Goal: Task Accomplishment & Management: Use online tool/utility

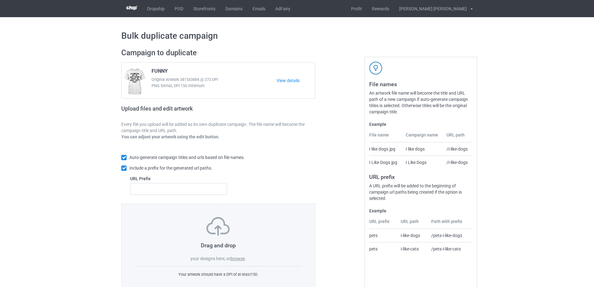
click at [239, 257] on label "browse" at bounding box center [238, 258] width 14 height 5
click at [0, 0] on input "browse" at bounding box center [0, 0] width 0 height 0
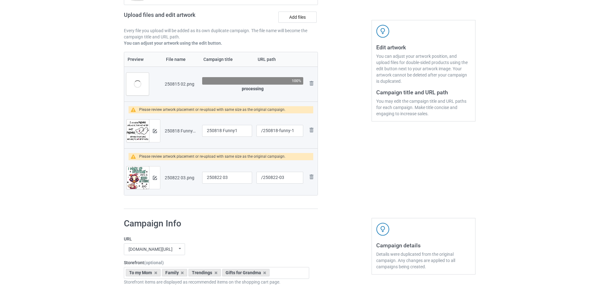
scroll to position [31, 0]
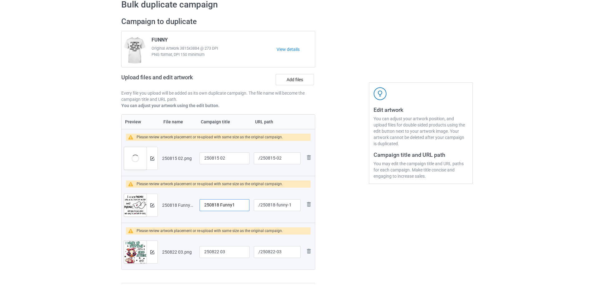
drag, startPoint x: 237, startPoint y: 206, endPoint x: 188, endPoint y: 205, distance: 49.0
click at [188, 205] on tr "Preview and edit artwork 250818 Funny1.png 250818 Funny1 /250818-funny-1 Remove…" at bounding box center [218, 205] width 193 height 35
drag, startPoint x: 276, startPoint y: 206, endPoint x: 288, endPoint y: 207, distance: 11.9
click at [288, 206] on input "/250818-funny-1" at bounding box center [277, 205] width 47 height 12
type input "/250818-1"
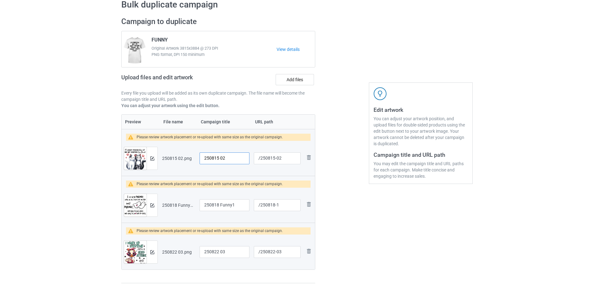
drag, startPoint x: 229, startPoint y: 158, endPoint x: 196, endPoint y: 158, distance: 32.5
click at [196, 158] on tr "Preview and edit artwork 250815 02.png 250815 02 /250815-02 Remove file" at bounding box center [218, 158] width 193 height 35
type input "My best friend"
drag, startPoint x: 237, startPoint y: 204, endPoint x: 187, endPoint y: 203, distance: 49.9
click at [189, 203] on tr "Preview and edit artwork 250818 Funny1.png 250818 Funny1 /250818-1 Remove file" at bounding box center [218, 205] width 193 height 35
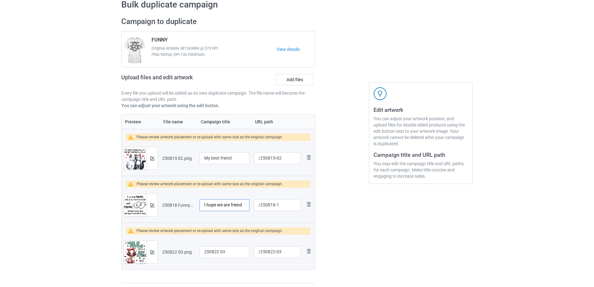
type input "I hope we are friend"
drag, startPoint x: 199, startPoint y: 250, endPoint x: 175, endPoint y: 250, distance: 24.0
click at [171, 250] on tr "Preview and edit artwork 250822 03.png 250822 03 /250822-03 Remove file" at bounding box center [218, 251] width 193 height 35
type input "I wake up"
click at [151, 159] on img at bounding box center [152, 158] width 4 height 4
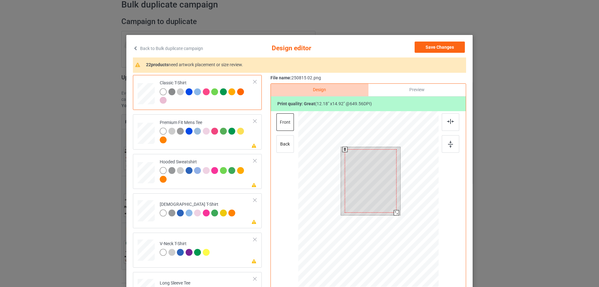
click at [394, 212] on div at bounding box center [396, 212] width 5 height 5
click at [376, 200] on div at bounding box center [371, 178] width 52 height 63
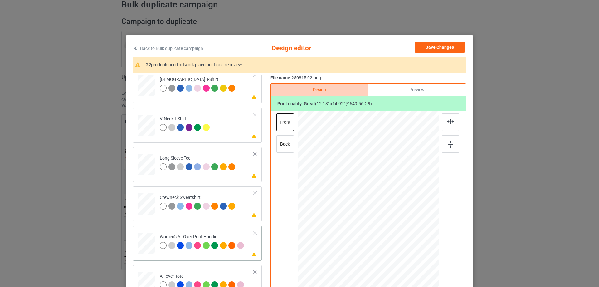
scroll to position [187, 0]
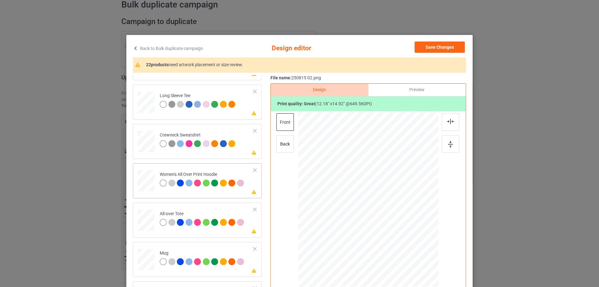
click at [148, 178] on div at bounding box center [146, 180] width 17 height 19
drag, startPoint x: 408, startPoint y: 253, endPoint x: 369, endPoint y: 219, distance: 51.5
click at [393, 214] on div at bounding box center [368, 199] width 140 height 159
drag, startPoint x: 369, startPoint y: 219, endPoint x: 371, endPoint y: 197, distance: 21.9
click at [371, 197] on div at bounding box center [370, 179] width 38 height 46
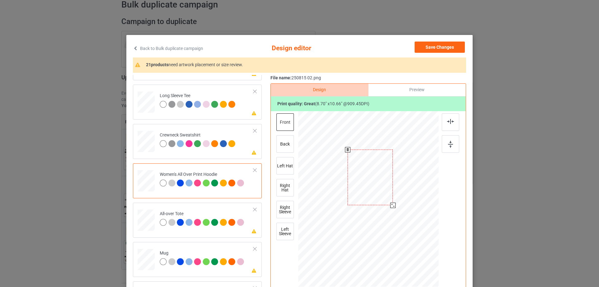
drag, startPoint x: 388, startPoint y: 201, endPoint x: 391, endPoint y: 208, distance: 7.5
click at [391, 208] on div at bounding box center [392, 205] width 5 height 5
click at [376, 193] on div at bounding box center [368, 177] width 47 height 57
click at [449, 122] on img at bounding box center [450, 121] width 7 height 5
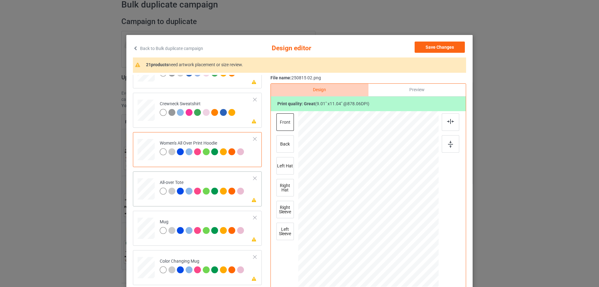
click at [149, 188] on div at bounding box center [146, 188] width 17 height 17
drag, startPoint x: 408, startPoint y: 251, endPoint x: 161, endPoint y: 192, distance: 253.9
click at [410, 254] on div at bounding box center [412, 252] width 5 height 5
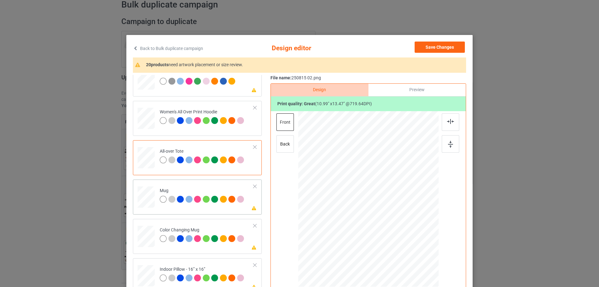
drag, startPoint x: 145, startPoint y: 198, endPoint x: 161, endPoint y: 199, distance: 16.3
click at [145, 198] on div at bounding box center [146, 196] width 17 height 7
drag, startPoint x: 409, startPoint y: 251, endPoint x: 394, endPoint y: 220, distance: 33.6
click at [394, 220] on div at bounding box center [368, 198] width 140 height 58
drag, startPoint x: 383, startPoint y: 214, endPoint x: 422, endPoint y: 215, distance: 38.7
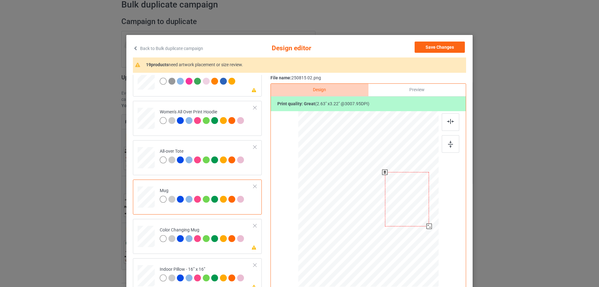
click at [422, 215] on div at bounding box center [407, 199] width 44 height 54
click at [449, 147] on img at bounding box center [450, 144] width 5 height 7
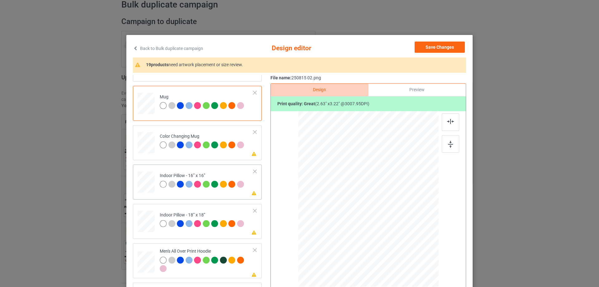
click at [146, 183] on div at bounding box center [146, 181] width 17 height 17
click at [407, 248] on div at bounding box center [408, 248] width 5 height 5
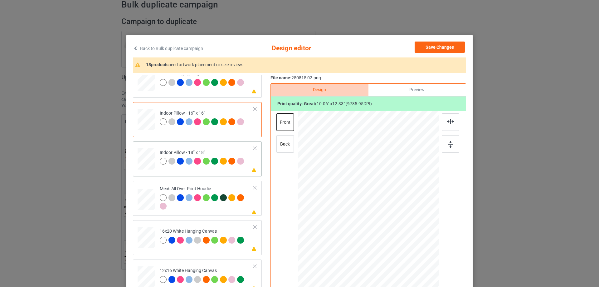
click at [150, 173] on div "Please review artwork placement Indoor Pillow - 18” x 18”" at bounding box center [197, 158] width 129 height 35
click at [407, 249] on div at bounding box center [409, 248] width 5 height 5
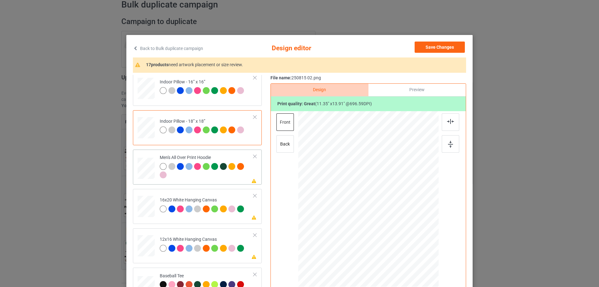
click at [149, 172] on div at bounding box center [146, 168] width 17 height 18
drag, startPoint x: 410, startPoint y: 252, endPoint x: 376, endPoint y: 217, distance: 48.3
click at [397, 222] on div at bounding box center [368, 198] width 140 height 149
click at [370, 196] on div at bounding box center [369, 180] width 46 height 57
click at [390, 207] on div at bounding box center [391, 207] width 5 height 5
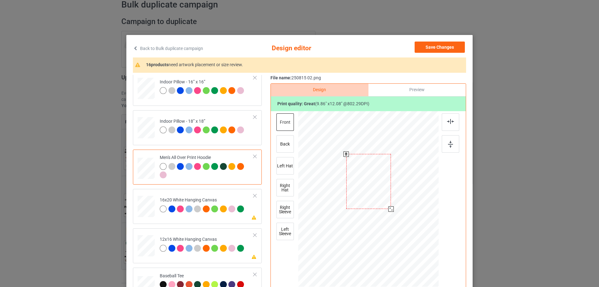
click at [370, 197] on div at bounding box center [368, 181] width 45 height 55
click at [450, 121] on img at bounding box center [450, 121] width 7 height 5
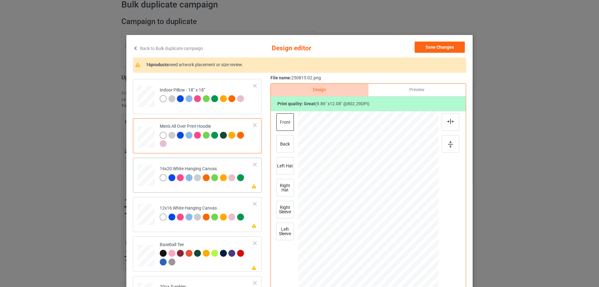
click at [145, 172] on div at bounding box center [146, 175] width 17 height 22
drag, startPoint x: 409, startPoint y: 251, endPoint x: 420, endPoint y: 285, distance: 36.3
click at [420, 285] on div at bounding box center [368, 198] width 140 height 175
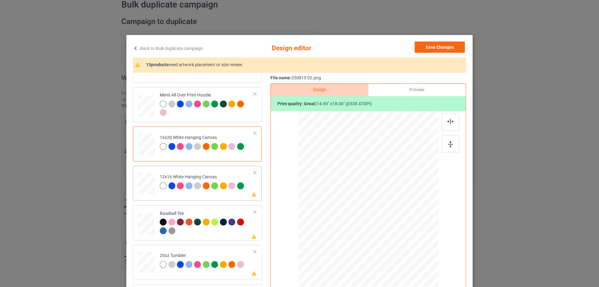
click at [148, 183] on div at bounding box center [146, 184] width 16 height 22
drag, startPoint x: 406, startPoint y: 248, endPoint x: 415, endPoint y: 283, distance: 36.1
click at [415, 283] on div at bounding box center [368, 199] width 132 height 176
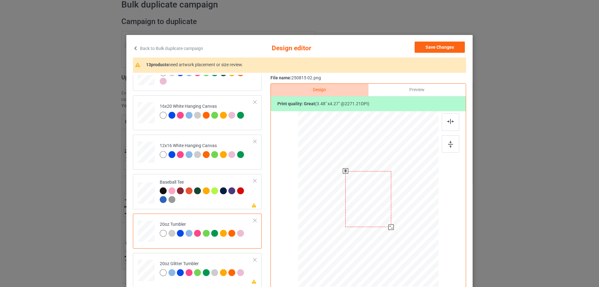
drag, startPoint x: 405, startPoint y: 250, endPoint x: 381, endPoint y: 219, distance: 39.1
click at [389, 228] on div at bounding box center [390, 226] width 5 height 5
drag, startPoint x: 352, startPoint y: 214, endPoint x: 346, endPoint y: 217, distance: 6.4
click at [346, 217] on div at bounding box center [336, 198] width 46 height 56
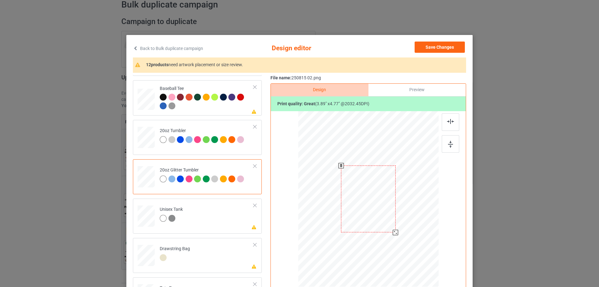
drag, startPoint x: 405, startPoint y: 248, endPoint x: 376, endPoint y: 221, distance: 39.5
click at [386, 234] on div at bounding box center [368, 198] width 133 height 113
drag, startPoint x: 376, startPoint y: 221, endPoint x: 349, endPoint y: 217, distance: 27.1
click at [349, 217] on div at bounding box center [338, 193] width 51 height 63
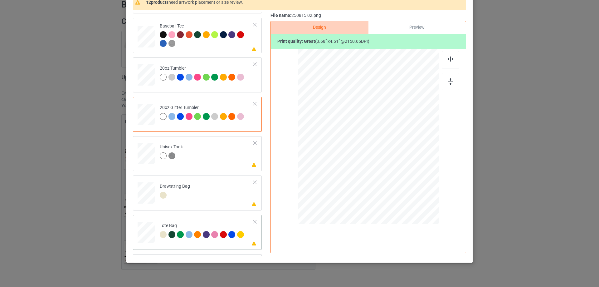
click at [146, 234] on div at bounding box center [146, 235] width 8 height 9
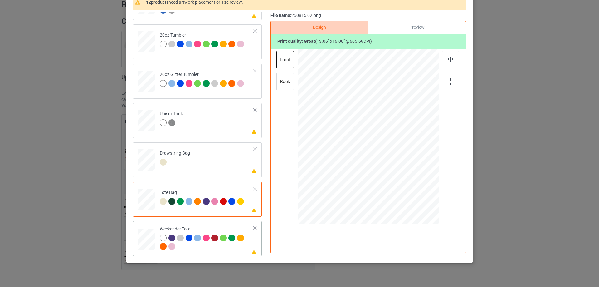
click at [151, 242] on div at bounding box center [146, 239] width 17 height 11
drag, startPoint x: 407, startPoint y: 189, endPoint x: 395, endPoint y: 161, distance: 31.0
click at [402, 161] on div at bounding box center [368, 136] width 140 height 90
click at [376, 154] on div at bounding box center [368, 133] width 54 height 66
click at [449, 61] on img at bounding box center [450, 58] width 7 height 5
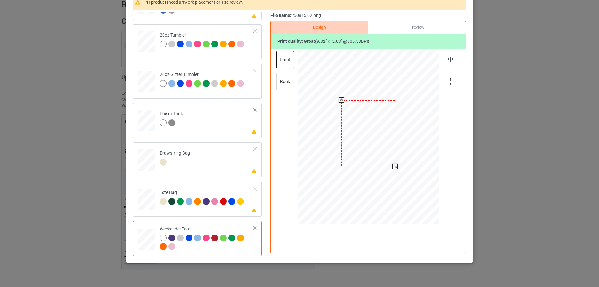
scroll to position [0, 0]
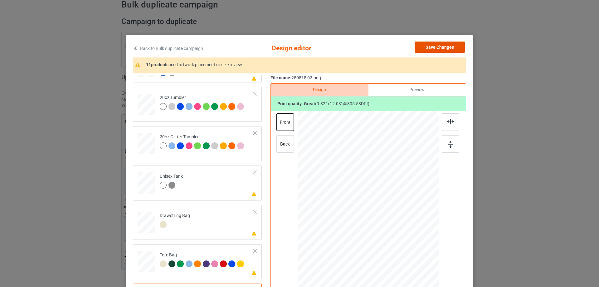
click at [448, 48] on button "Save Changes" at bounding box center [440, 46] width 50 height 11
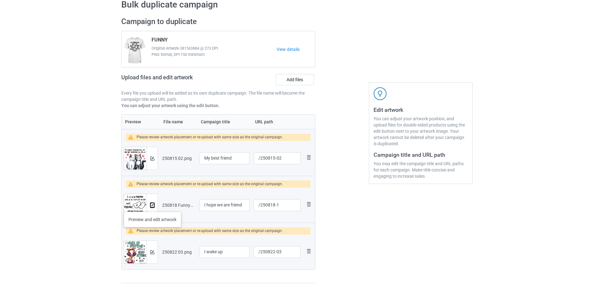
click at [153, 205] on img at bounding box center [152, 205] width 4 height 4
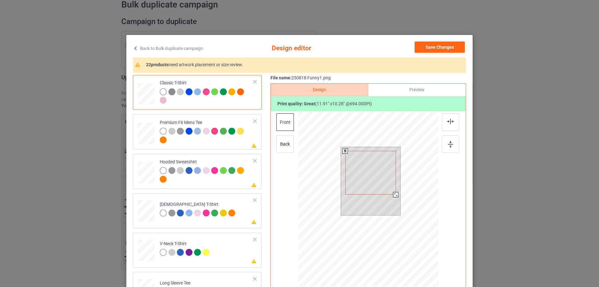
drag, startPoint x: 398, startPoint y: 199, endPoint x: 394, endPoint y: 193, distance: 6.4
click at [394, 193] on div at bounding box center [395, 194] width 5 height 5
click at [395, 196] on div at bounding box center [397, 195] width 5 height 5
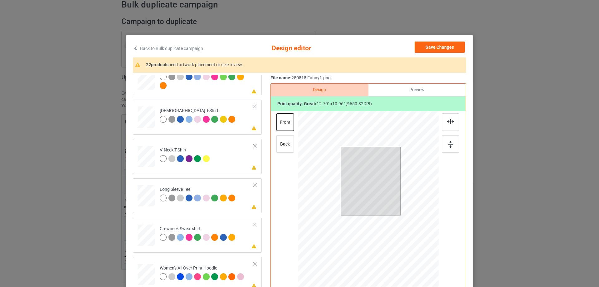
scroll to position [156, 0]
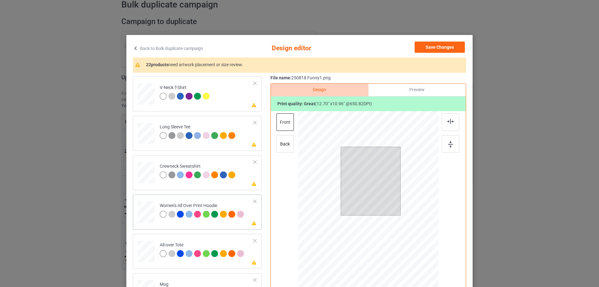
click at [148, 215] on div at bounding box center [146, 211] width 17 height 19
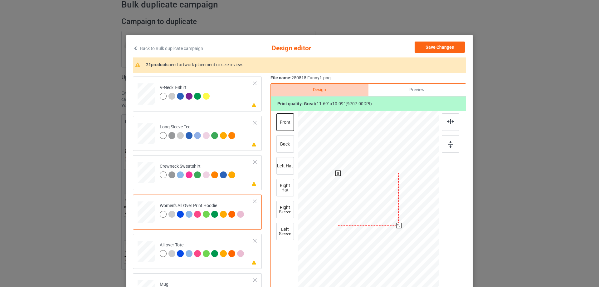
drag, startPoint x: 409, startPoint y: 237, endPoint x: 401, endPoint y: 221, distance: 17.7
click at [401, 221] on div at bounding box center [368, 199] width 140 height 159
drag, startPoint x: 373, startPoint y: 219, endPoint x: 373, endPoint y: 200, distance: 19.7
click at [373, 200] on div at bounding box center [368, 179] width 61 height 52
click at [450, 120] on img at bounding box center [450, 121] width 7 height 5
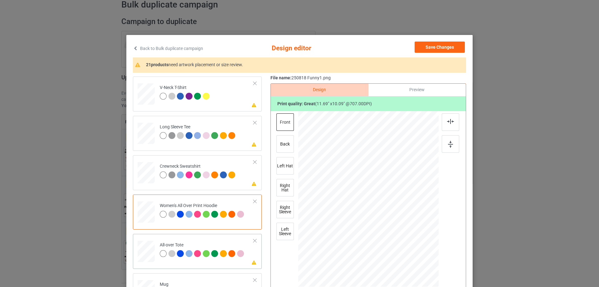
scroll to position [187, 0]
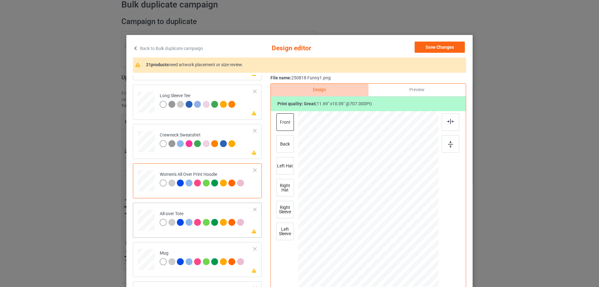
click at [150, 222] on div at bounding box center [146, 220] width 17 height 17
drag, startPoint x: 407, startPoint y: 233, endPoint x: 415, endPoint y: 247, distance: 15.9
click at [415, 247] on div at bounding box center [368, 199] width 140 height 140
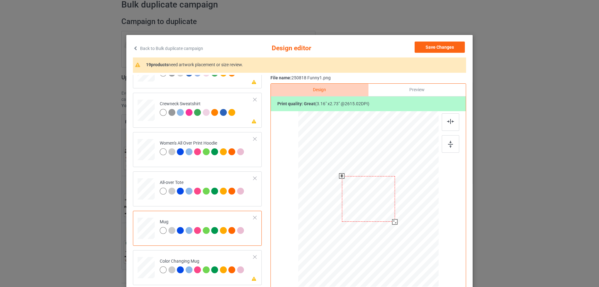
drag, startPoint x: 410, startPoint y: 235, endPoint x: 395, endPoint y: 214, distance: 25.0
click at [395, 214] on div at bounding box center [368, 198] width 140 height 58
drag, startPoint x: 376, startPoint y: 210, endPoint x: 414, endPoint y: 209, distance: 38.1
click at [414, 209] on div at bounding box center [406, 197] width 49 height 42
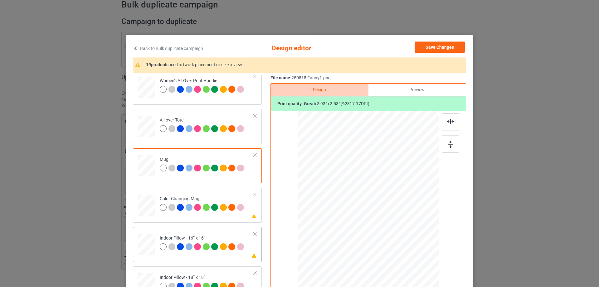
click at [153, 241] on td at bounding box center [147, 242] width 19 height 27
drag, startPoint x: 408, startPoint y: 236, endPoint x: 418, endPoint y: 244, distance: 12.9
click at [418, 244] on div at bounding box center [419, 243] width 5 height 5
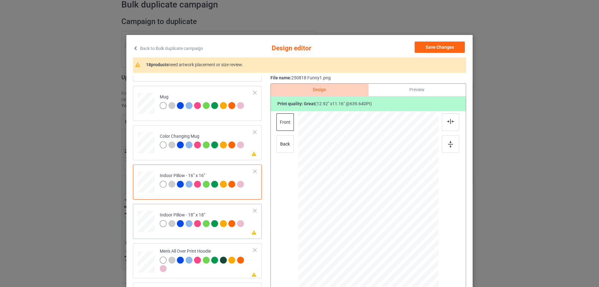
click at [142, 228] on div at bounding box center [146, 221] width 17 height 17
drag, startPoint x: 409, startPoint y: 234, endPoint x: 421, endPoint y: 245, distance: 16.6
click at [421, 245] on div at bounding box center [422, 245] width 5 height 5
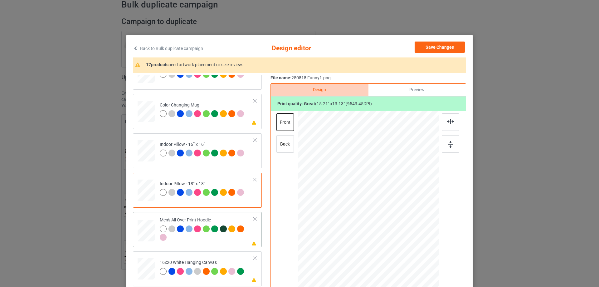
scroll to position [406, 0]
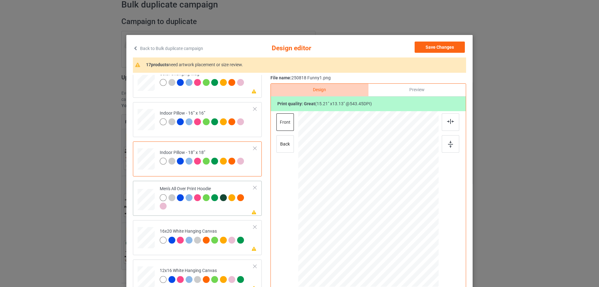
drag, startPoint x: 147, startPoint y: 200, endPoint x: 249, endPoint y: 202, distance: 102.7
click at [147, 199] on div at bounding box center [146, 200] width 17 height 18
drag, startPoint x: 408, startPoint y: 236, endPoint x: 398, endPoint y: 217, distance: 21.0
click at [398, 217] on div at bounding box center [368, 198] width 140 height 149
drag, startPoint x: 375, startPoint y: 202, endPoint x: 375, endPoint y: 198, distance: 4.1
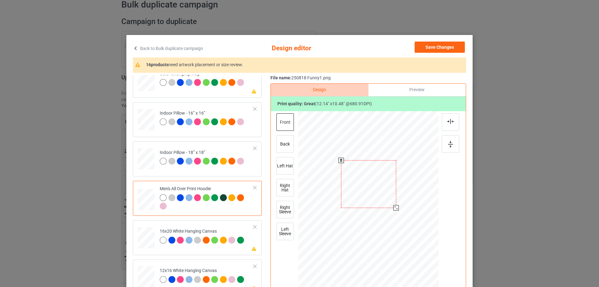
click at [375, 198] on div at bounding box center [368, 184] width 55 height 48
click at [451, 123] on img at bounding box center [450, 121] width 7 height 5
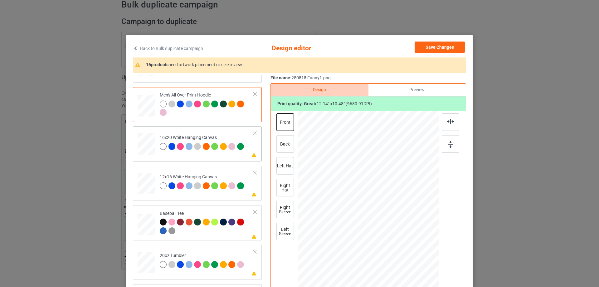
click at [148, 150] on div at bounding box center [146, 144] width 17 height 22
drag, startPoint x: 405, startPoint y: 234, endPoint x: 409, endPoint y: 237, distance: 4.5
click at [406, 234] on div at bounding box center [368, 199] width 84 height 73
click at [409, 237] on div at bounding box center [410, 234] width 5 height 5
drag, startPoint x: 410, startPoint y: 237, endPoint x: 428, endPoint y: 263, distance: 31.4
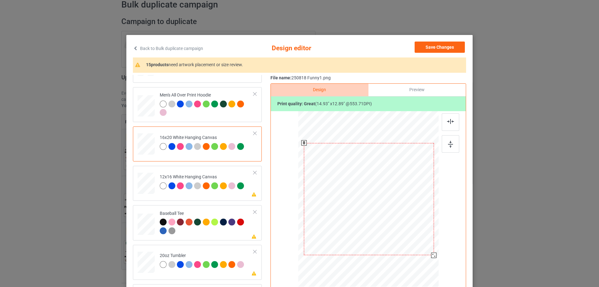
click at [428, 263] on div at bounding box center [368, 198] width 140 height 175
click at [448, 121] on img at bounding box center [450, 121] width 7 height 5
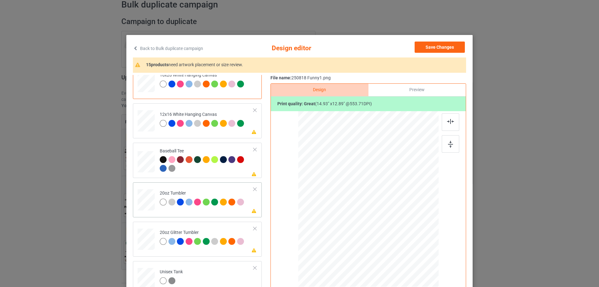
click at [154, 201] on td at bounding box center [147, 198] width 19 height 27
drag, startPoint x: 405, startPoint y: 234, endPoint x: 391, endPoint y: 220, distance: 20.1
click at [392, 221] on div at bounding box center [394, 221] width 5 height 5
click at [352, 208] on div at bounding box center [337, 195] width 51 height 43
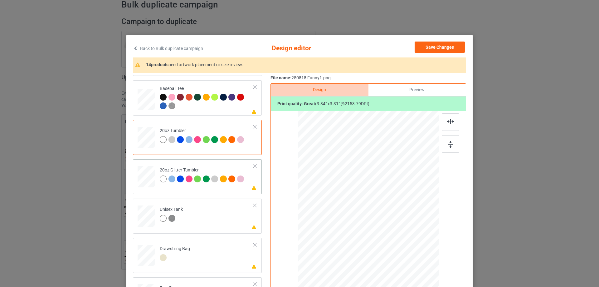
click at [138, 180] on div at bounding box center [146, 177] width 16 height 14
drag, startPoint x: 407, startPoint y: 235, endPoint x: 396, endPoint y: 218, distance: 19.6
click at [397, 218] on div at bounding box center [368, 198] width 133 height 113
drag, startPoint x: 387, startPoint y: 212, endPoint x: 356, endPoint y: 201, distance: 32.7
click at [356, 201] on div at bounding box center [338, 187] width 54 height 46
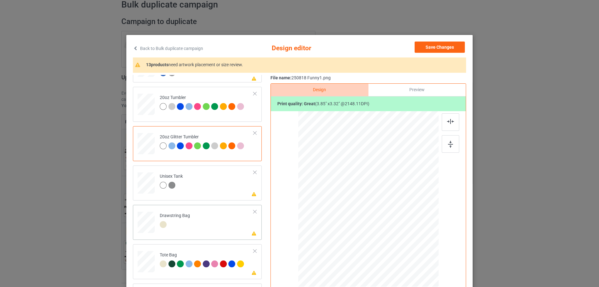
scroll to position [73, 0]
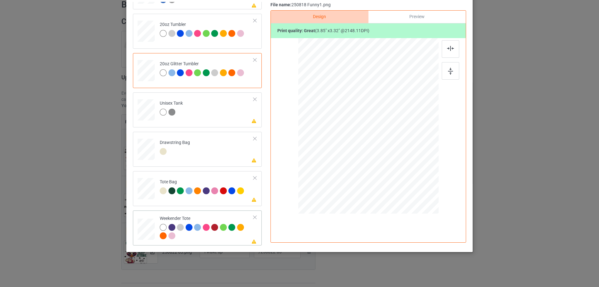
click at [146, 225] on div at bounding box center [146, 229] width 17 height 11
drag, startPoint x: 408, startPoint y: 160, endPoint x: 405, endPoint y: 155, distance: 6.0
click at [405, 156] on div at bounding box center [406, 158] width 5 height 5
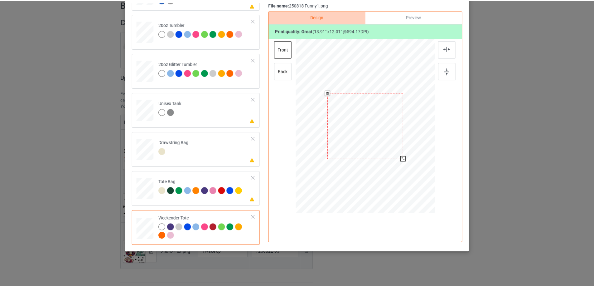
scroll to position [42, 0]
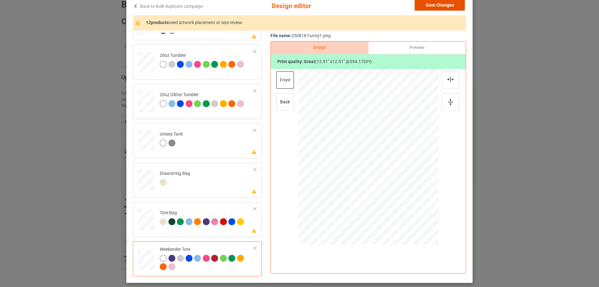
click at [441, 5] on button "Save Changes" at bounding box center [440, 4] width 50 height 11
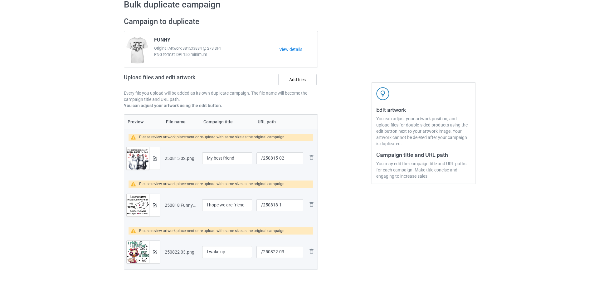
scroll to position [94, 0]
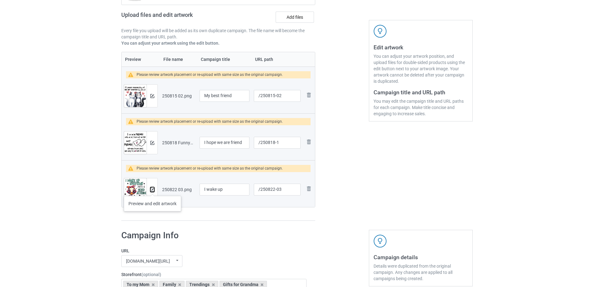
click at [153, 189] on img at bounding box center [152, 190] width 4 height 4
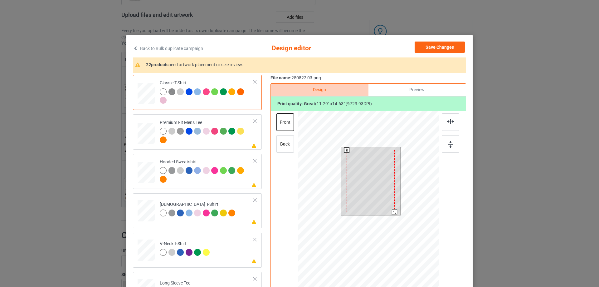
drag, startPoint x: 394, startPoint y: 215, endPoint x: 392, endPoint y: 212, distance: 3.6
click at [392, 212] on div at bounding box center [394, 211] width 5 height 5
click at [385, 205] on div at bounding box center [371, 179] width 48 height 62
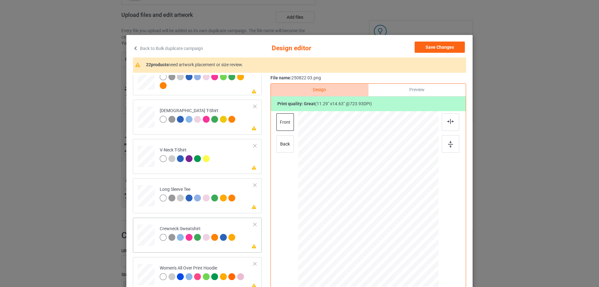
scroll to position [156, 0]
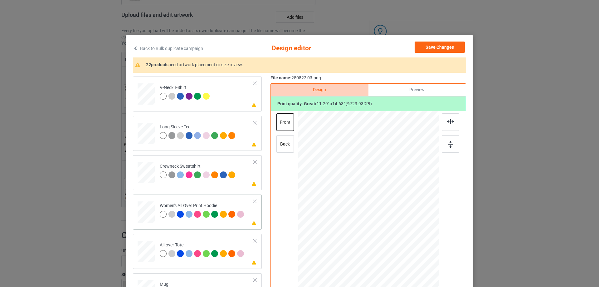
click at [143, 211] on div at bounding box center [146, 211] width 17 height 19
drag, startPoint x: 409, startPoint y: 255, endPoint x: 397, endPoint y: 219, distance: 37.8
click at [397, 219] on div at bounding box center [368, 199] width 140 height 159
click at [371, 189] on div at bounding box center [368, 177] width 43 height 56
click at [447, 122] on img at bounding box center [450, 121] width 7 height 5
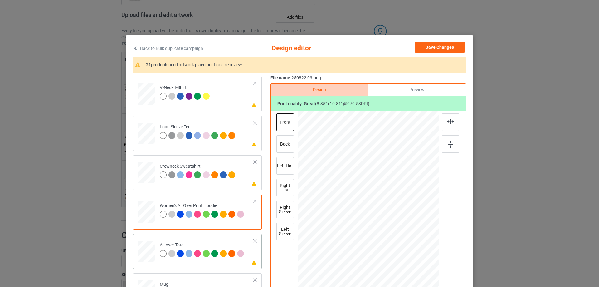
scroll to position [218, 0]
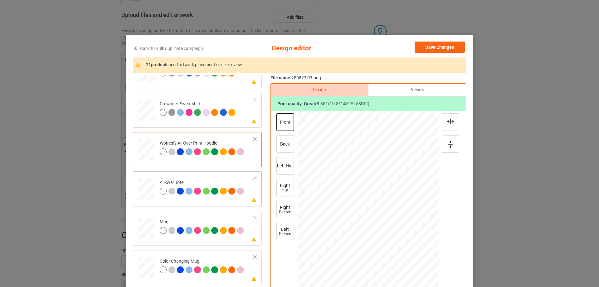
click at [148, 190] on div at bounding box center [146, 188] width 17 height 17
click at [409, 250] on div at bounding box center [409, 251] width 5 height 5
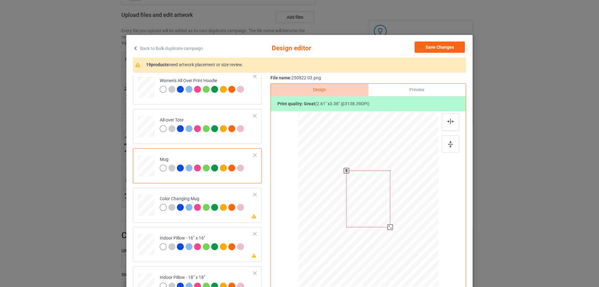
drag, startPoint x: 400, startPoint y: 239, endPoint x: 395, endPoint y: 221, distance: 19.2
click at [395, 221] on div at bounding box center [368, 198] width 140 height 58
click at [387, 227] on div at bounding box center [389, 226] width 5 height 5
drag, startPoint x: 364, startPoint y: 213, endPoint x: 402, endPoint y: 213, distance: 38.7
click at [402, 213] on div at bounding box center [407, 198] width 43 height 55
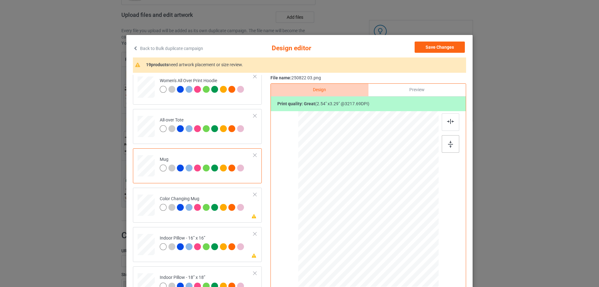
click at [449, 146] on img at bounding box center [450, 144] width 5 height 7
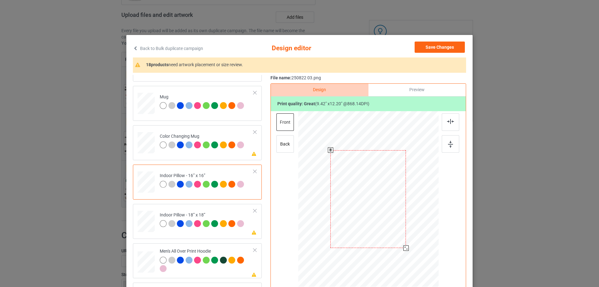
drag, startPoint x: 408, startPoint y: 251, endPoint x: 406, endPoint y: 244, distance: 7.5
click at [406, 244] on div at bounding box center [368, 199] width 140 height 140
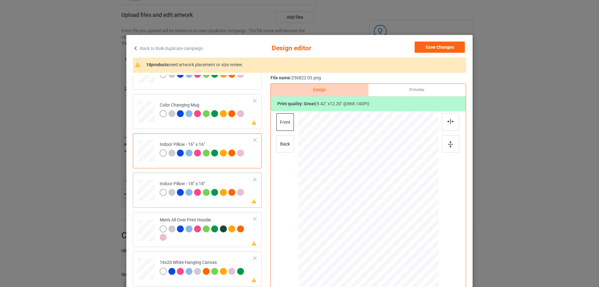
click at [160, 196] on div at bounding box center [164, 193] width 9 height 9
drag, startPoint x: 407, startPoint y: 253, endPoint x: 404, endPoint y: 248, distance: 6.1
click at [404, 248] on div at bounding box center [406, 248] width 5 height 5
click at [149, 232] on div at bounding box center [146, 231] width 17 height 18
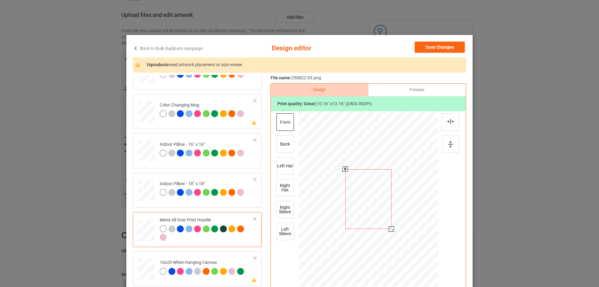
drag, startPoint x: 409, startPoint y: 254, endPoint x: 385, endPoint y: 221, distance: 41.4
click at [395, 221] on div at bounding box center [368, 198] width 140 height 149
click at [381, 204] on div at bounding box center [368, 182] width 44 height 56
click at [387, 209] on div at bounding box center [388, 209] width 5 height 5
click at [381, 207] on div at bounding box center [367, 181] width 42 height 54
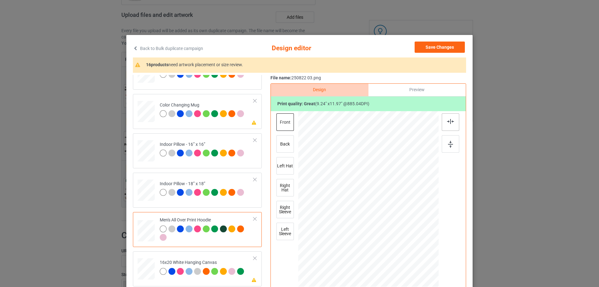
click at [450, 123] on img at bounding box center [450, 121] width 7 height 5
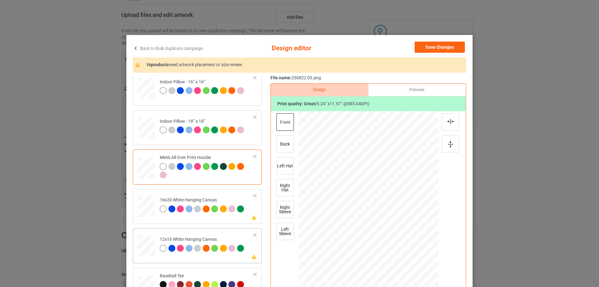
scroll to position [468, 0]
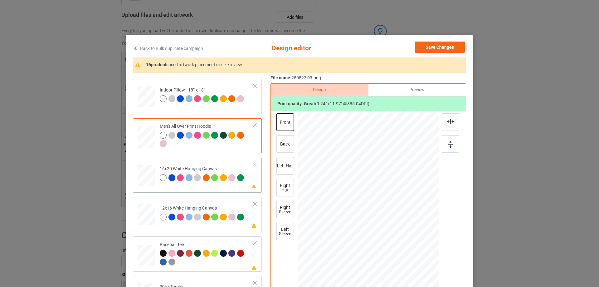
click at [145, 182] on div at bounding box center [146, 175] width 17 height 22
drag, startPoint x: 408, startPoint y: 254, endPoint x: 423, endPoint y: 286, distance: 35.5
click at [423, 286] on div at bounding box center [368, 198] width 140 height 175
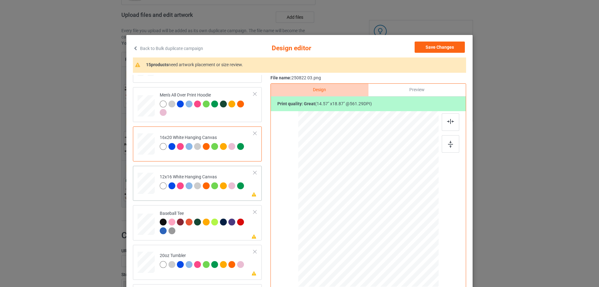
click at [145, 189] on div at bounding box center [146, 184] width 16 height 22
drag, startPoint x: 406, startPoint y: 251, endPoint x: 423, endPoint y: 284, distance: 36.7
click at [423, 284] on div at bounding box center [368, 199] width 132 height 176
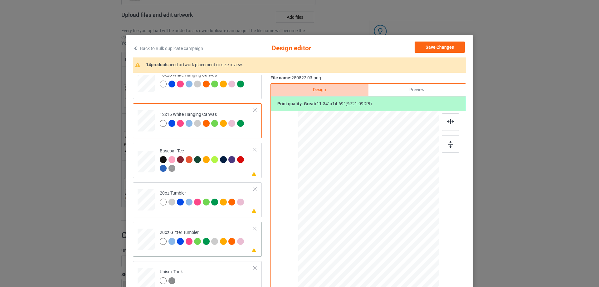
scroll to position [593, 0]
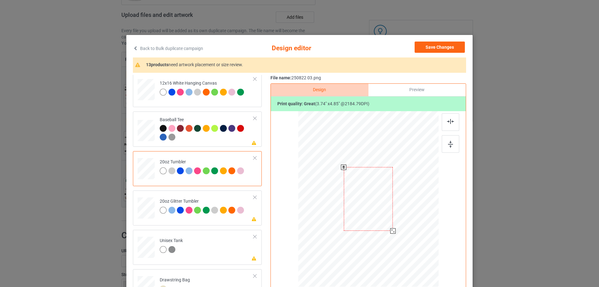
drag, startPoint x: 407, startPoint y: 253, endPoint x: 391, endPoint y: 233, distance: 25.9
click at [391, 233] on div at bounding box center [392, 230] width 5 height 5
drag, startPoint x: 337, startPoint y: 220, endPoint x: 334, endPoint y: 217, distance: 4.2
click at [334, 217] on div at bounding box center [336, 199] width 49 height 64
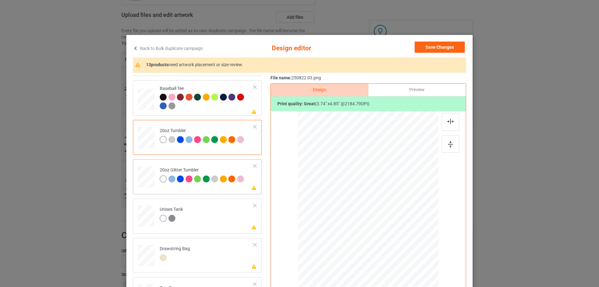
click at [150, 177] on div at bounding box center [146, 177] width 16 height 14
drag, startPoint x: 406, startPoint y: 251, endPoint x: 393, endPoint y: 232, distance: 22.9
click at [393, 232] on div at bounding box center [394, 232] width 5 height 5
drag, startPoint x: 345, startPoint y: 222, endPoint x: 344, endPoint y: 218, distance: 3.3
click at [344, 218] on div at bounding box center [338, 196] width 52 height 67
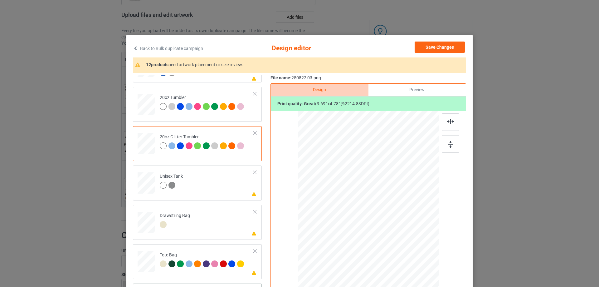
scroll to position [31, 0]
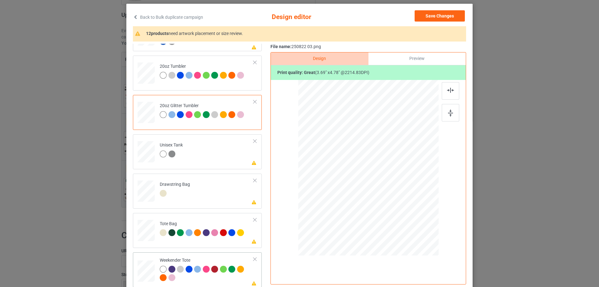
click at [149, 272] on div at bounding box center [146, 271] width 17 height 11
drag, startPoint x: 408, startPoint y: 222, endPoint x: 397, endPoint y: 202, distance: 23.9
click at [397, 202] on div at bounding box center [368, 168] width 140 height 90
click at [379, 194] on div at bounding box center [368, 166] width 55 height 72
click at [447, 90] on img at bounding box center [450, 90] width 7 height 5
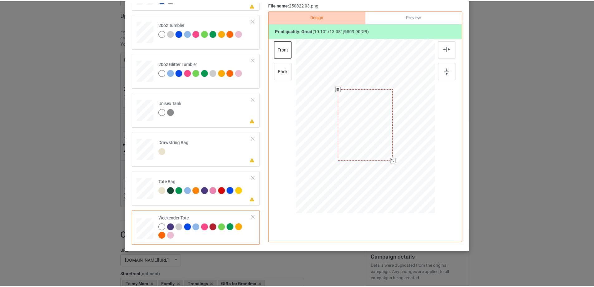
scroll to position [0, 0]
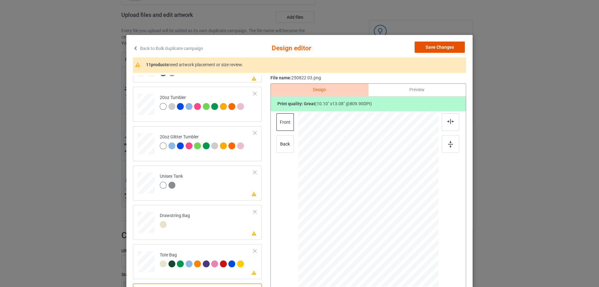
click at [447, 46] on button "Save Changes" at bounding box center [440, 46] width 50 height 11
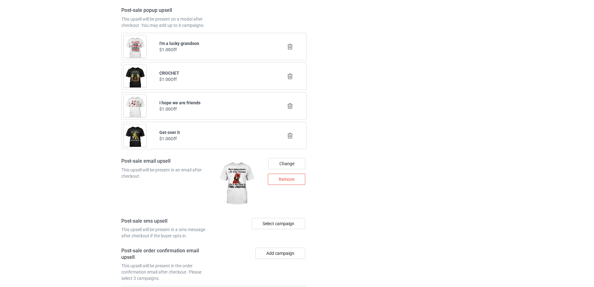
scroll to position [887, 0]
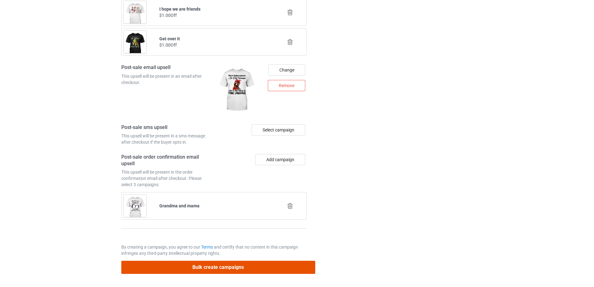
click at [199, 269] on button "Bulk create campaigns" at bounding box center [218, 267] width 194 height 13
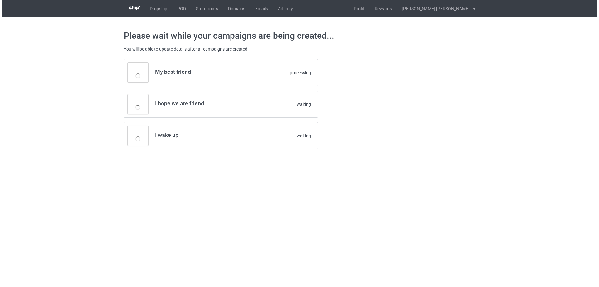
scroll to position [0, 0]
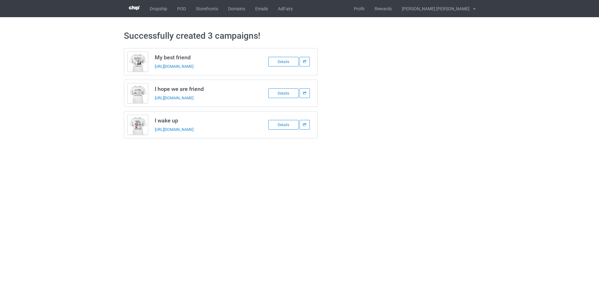
drag, startPoint x: 155, startPoint y: 57, endPoint x: 247, endPoint y: 129, distance: 117.1
click at [247, 129] on div "My best friend [URL][DOMAIN_NAME] Details I hope we are friend [URL][DOMAIN_NAM…" at bounding box center [221, 93] width 194 height 90
copy div "My best friend [URL][DOMAIN_NAME] Details I hope we are friend [URL][DOMAIN_NAM…"
